Goal: Check status: Check status

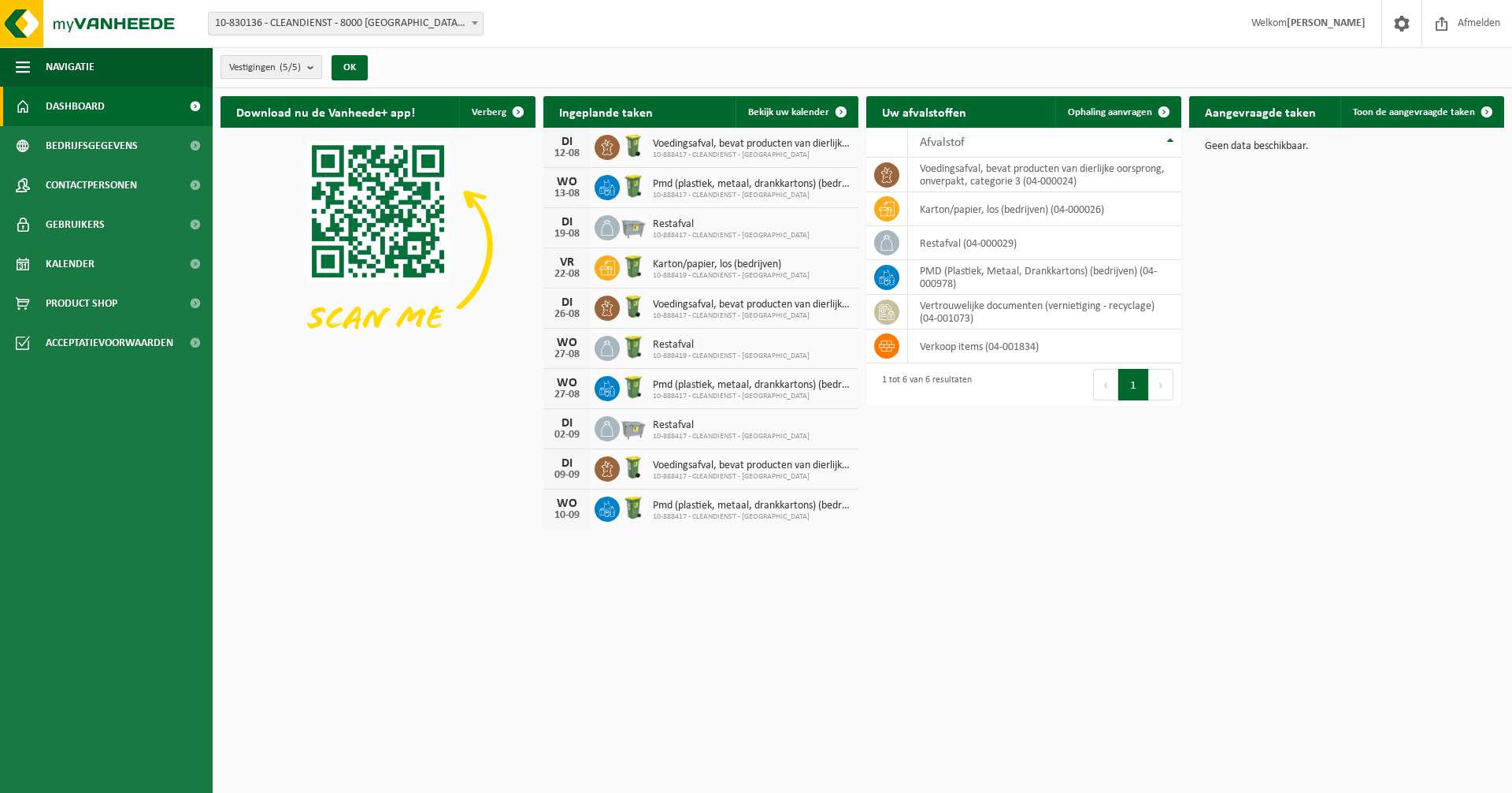
click at [312, 60] on b "submit" at bounding box center [315, 67] width 14 height 22
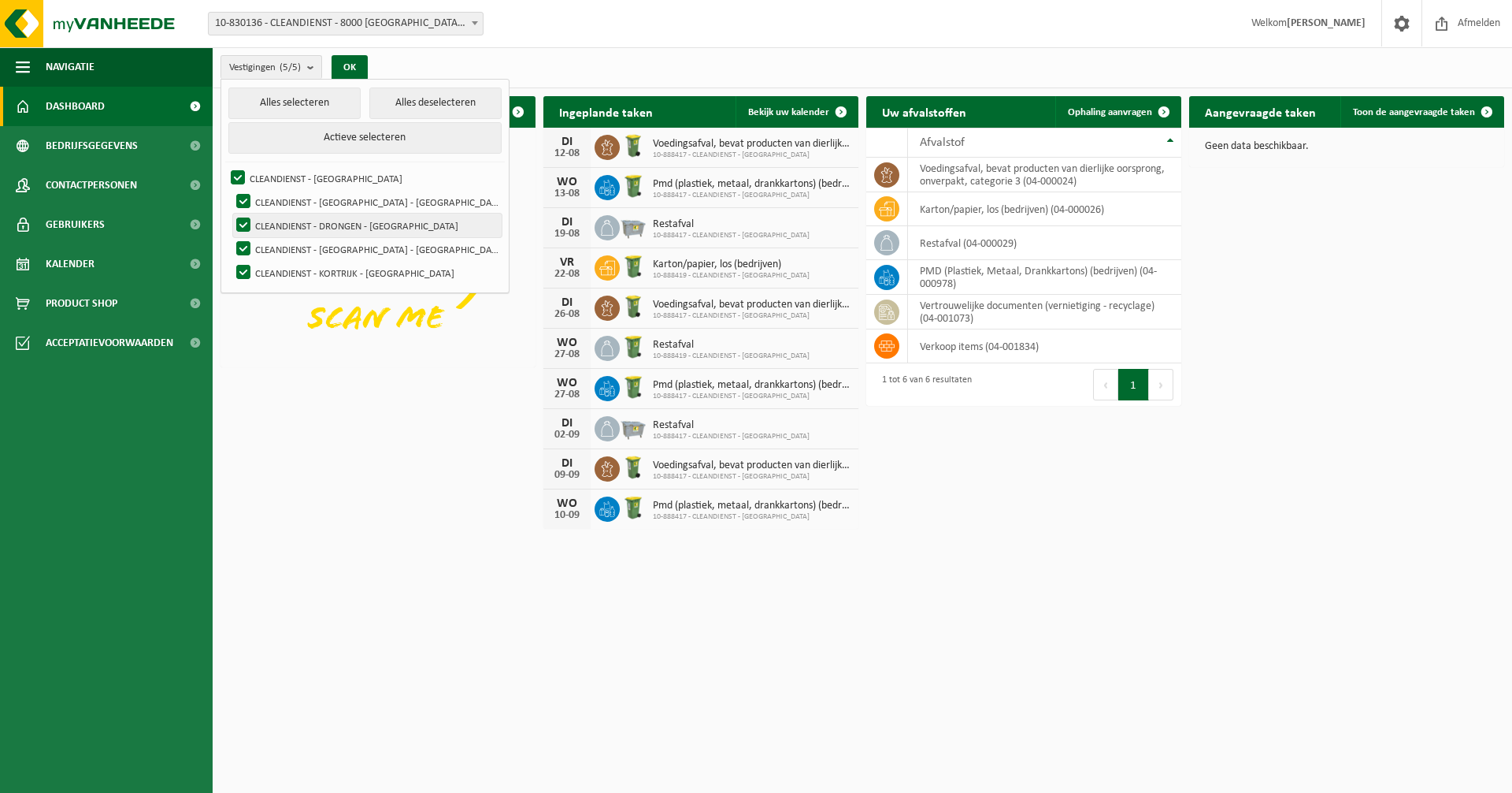
click at [243, 225] on label "CLEANDIENST - DRONGEN - [GEOGRAPHIC_DATA]" at bounding box center [368, 226] width 269 height 23
click at [231, 214] on input "CLEANDIENST - DRONGEN - [GEOGRAPHIC_DATA]" at bounding box center [230, 213] width 1 height 1
click at [243, 225] on label "CLEANDIENST - DRONGEN - [GEOGRAPHIC_DATA]" at bounding box center [368, 226] width 269 height 23
click at [231, 214] on input "CLEANDIENST - DRONGEN - [GEOGRAPHIC_DATA]" at bounding box center [230, 213] width 1 height 1
checkbox input "true"
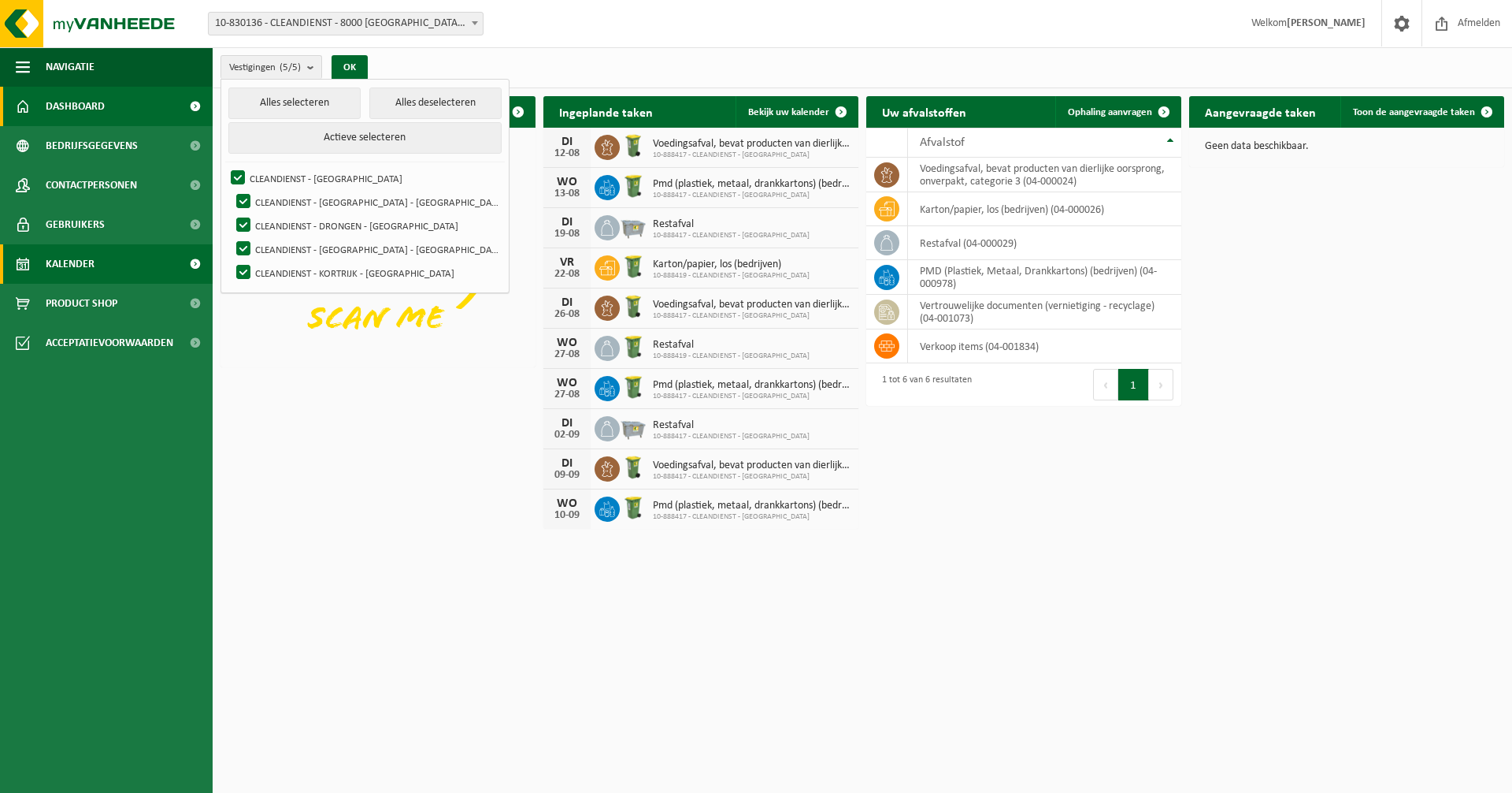
click at [101, 260] on link "Kalender" at bounding box center [106, 264] width 213 height 40
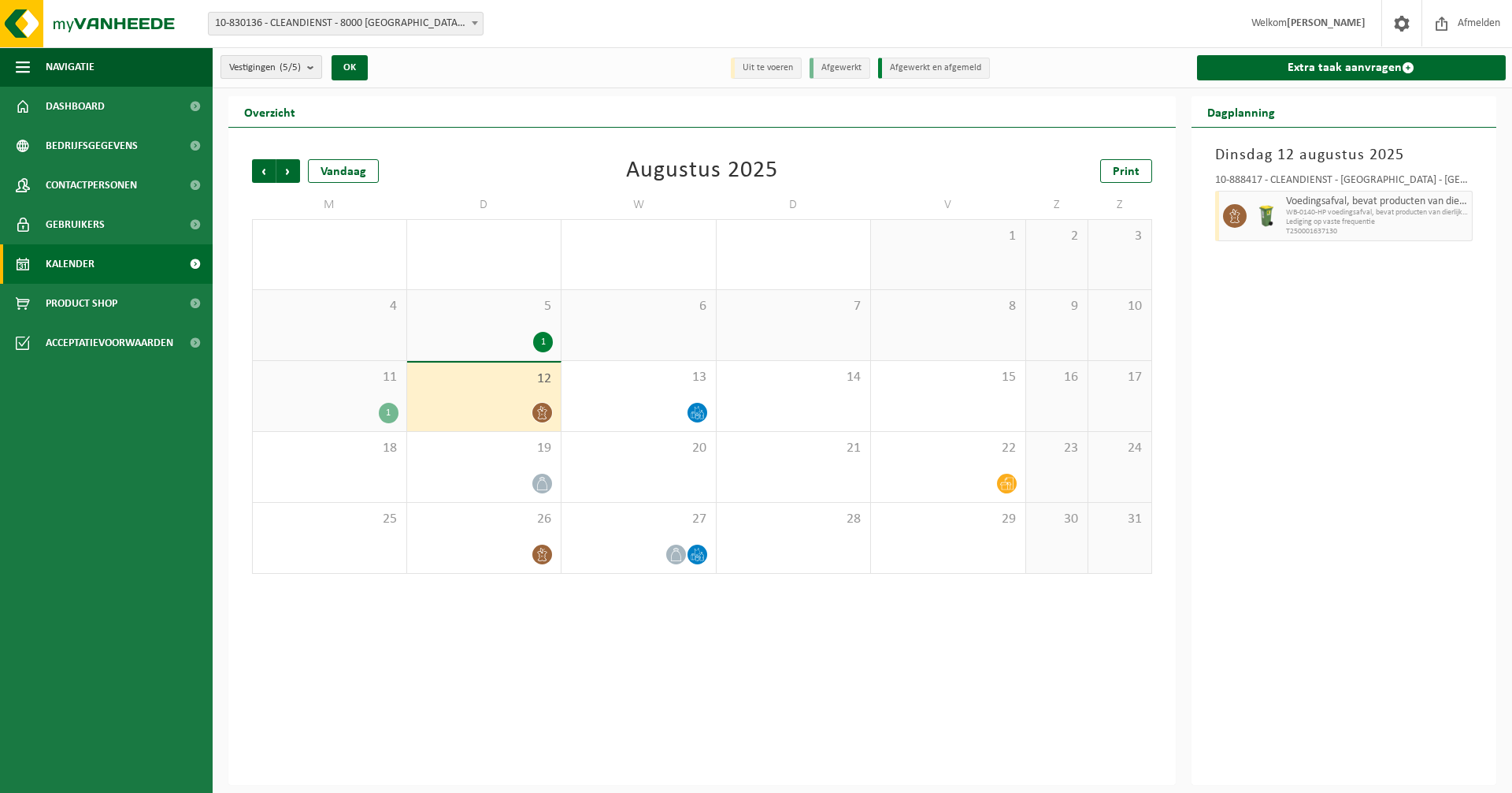
click at [290, 69] on count "(5/5)" at bounding box center [290, 67] width 22 height 10
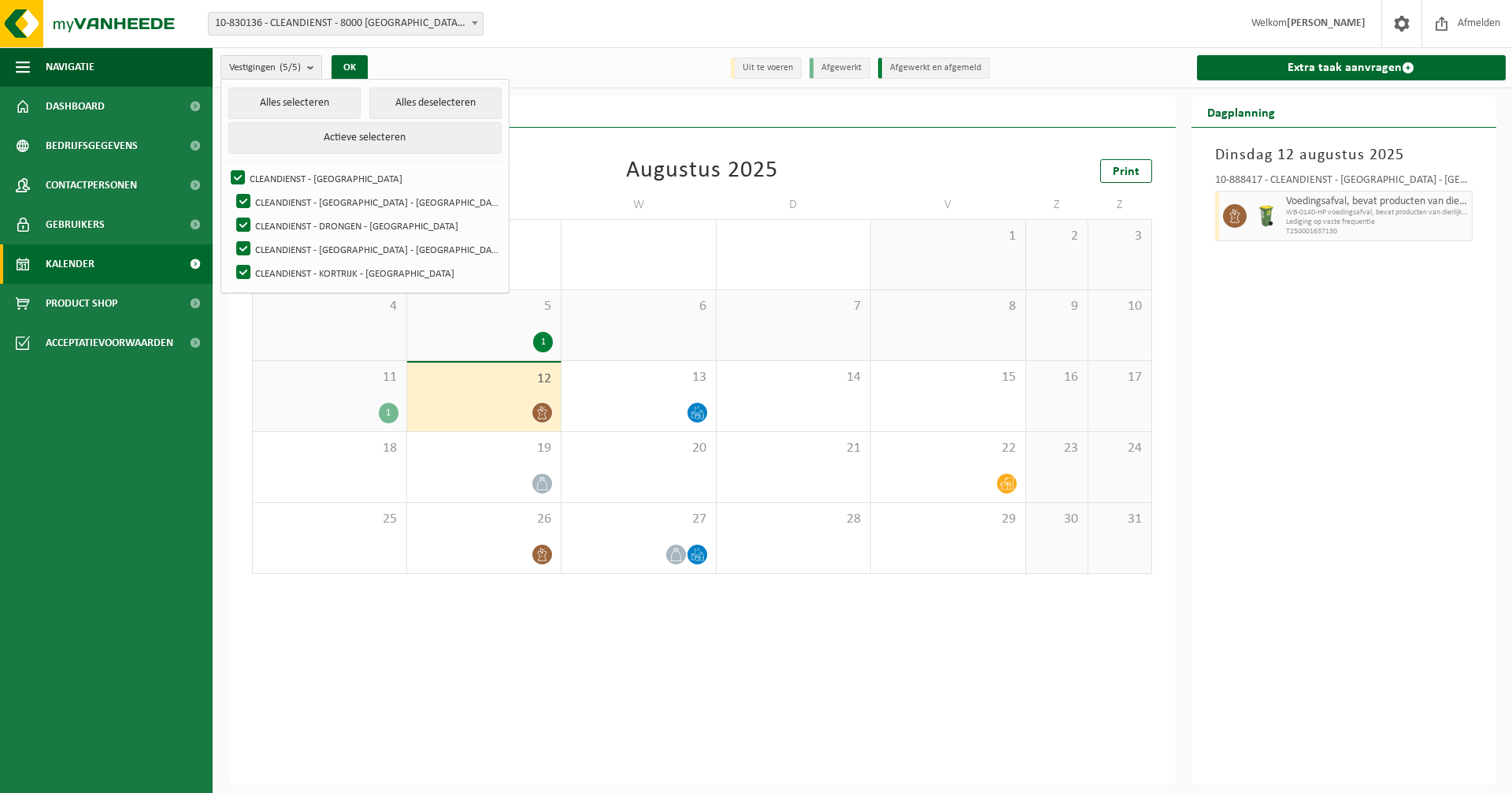
click at [188, 416] on ul "Navigatie Afmelden Dashboard Bedrijfsgegevens Contactpersonen Gebruikers Kalend…" at bounding box center [106, 420] width 213 height 745
